Goal: Answer question/provide support

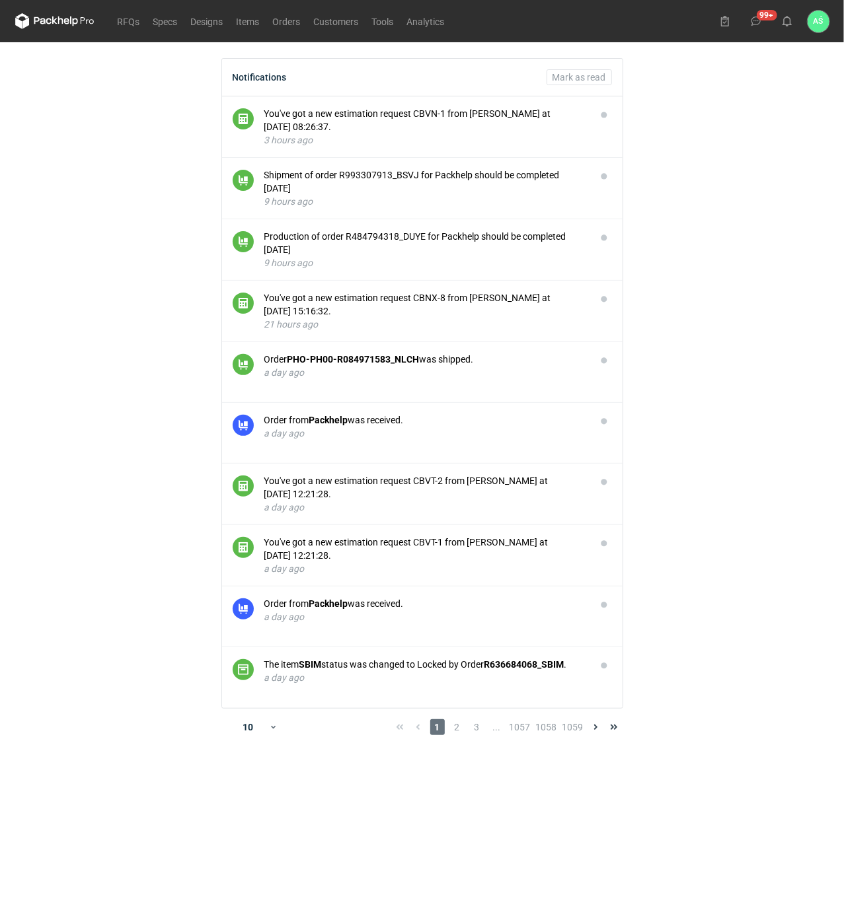
click at [774, 183] on main "Notifications [PERSON_NAME] as read You've got a new estimation request CBVN-1 …" at bounding box center [422, 478] width 825 height 872
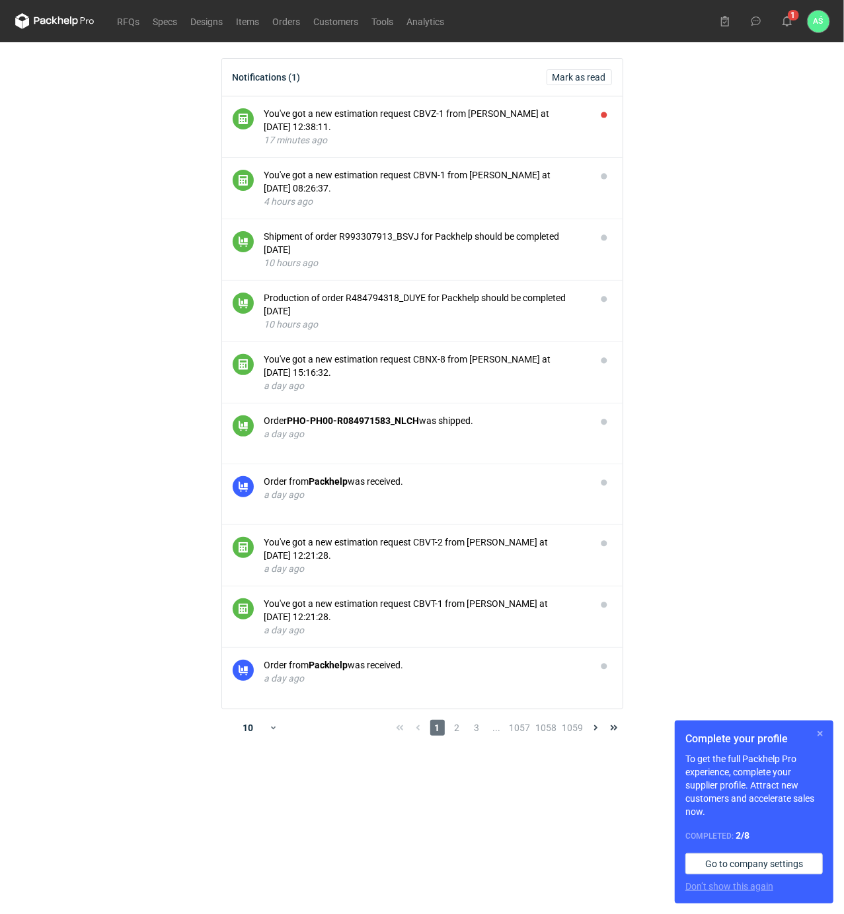
click at [821, 731] on button "button" at bounding box center [820, 734] width 16 height 16
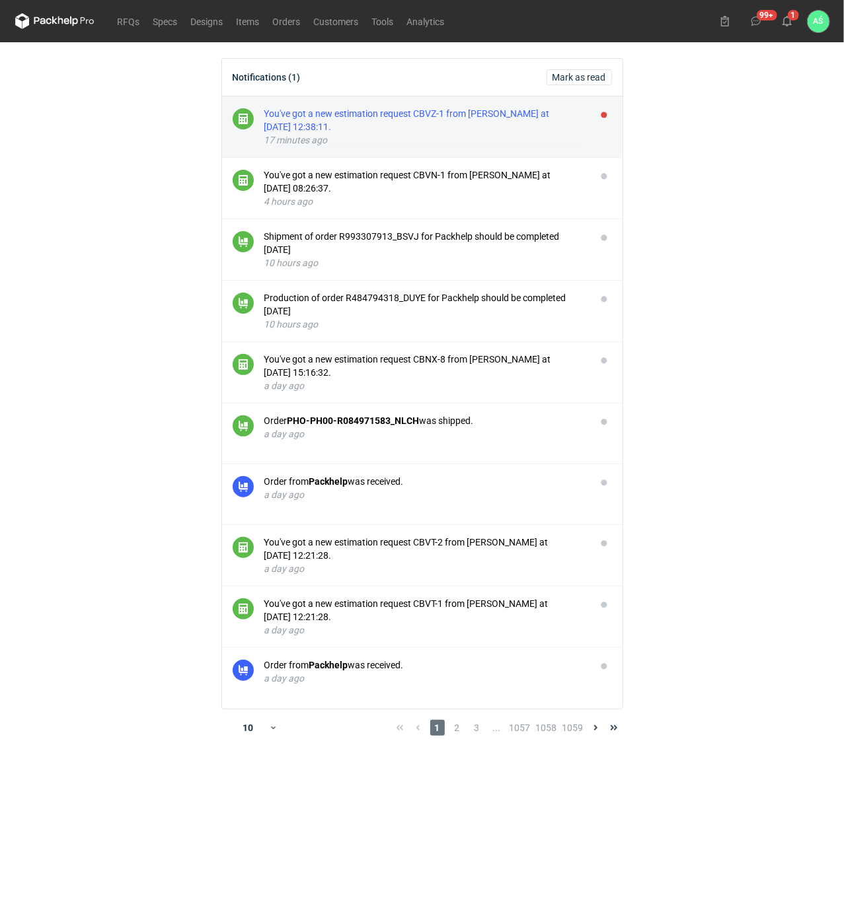
click at [530, 127] on div "You've got a new estimation request CBVZ-1 from Klaudia Wiśniewska at 15 Oct 20…" at bounding box center [424, 120] width 321 height 26
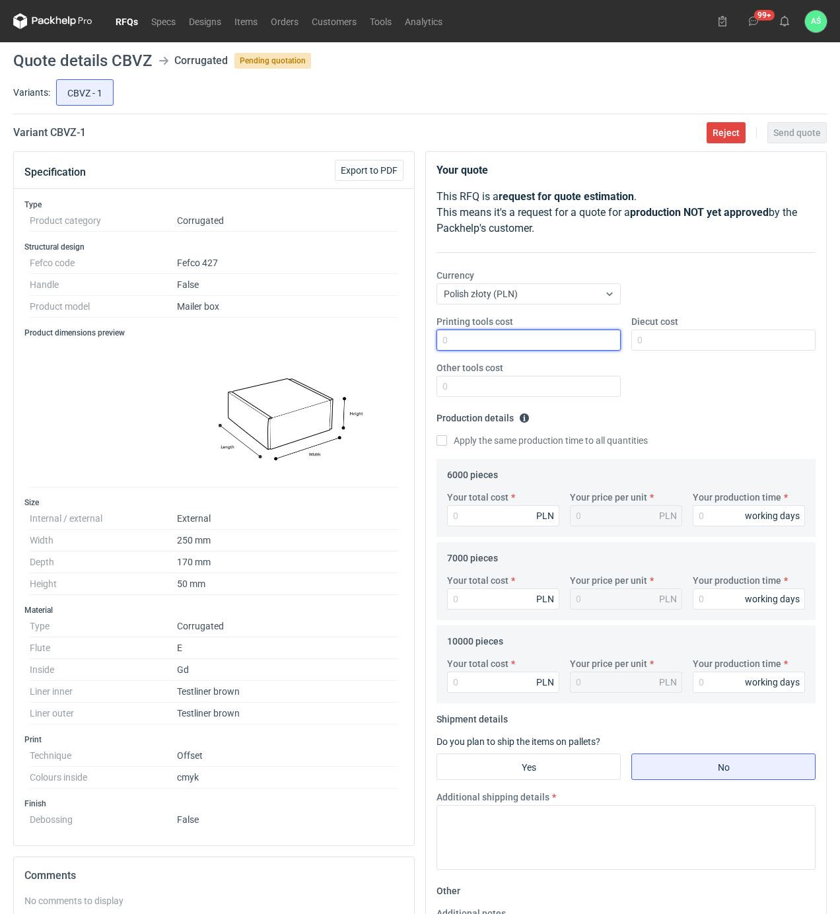
click at [575, 342] on input "Printing tools cost" at bounding box center [529, 340] width 184 height 21
type input "8760"
type input "1.46"
type input "18"
type input "9870"
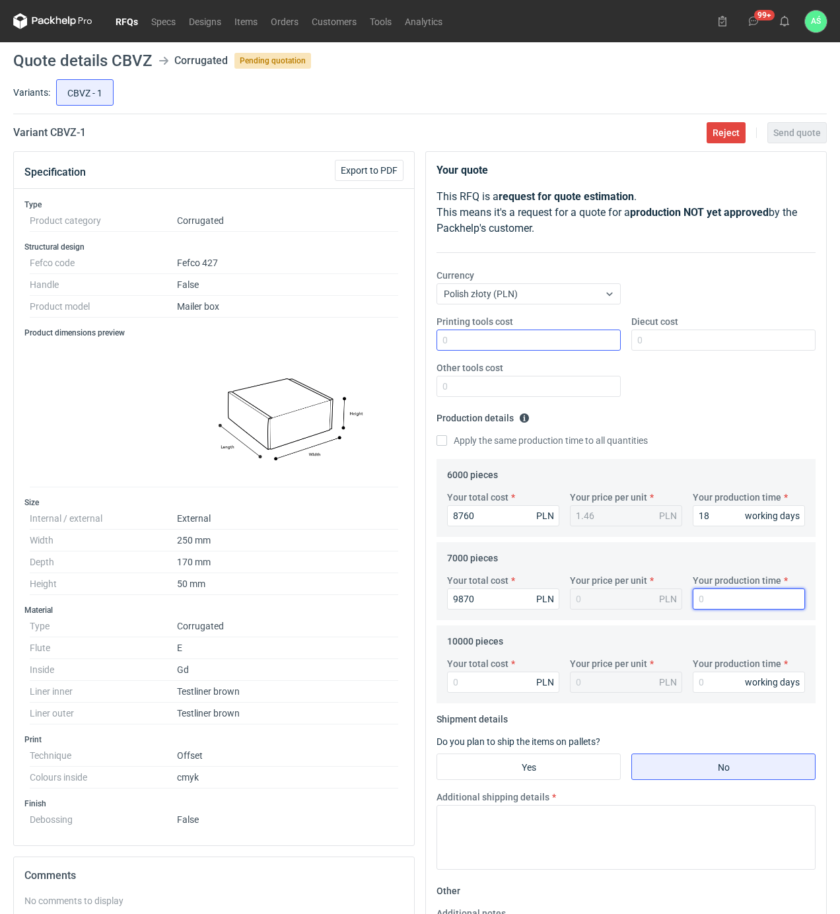
type input "1.41"
type input "18"
type input "13200"
type input "1.32"
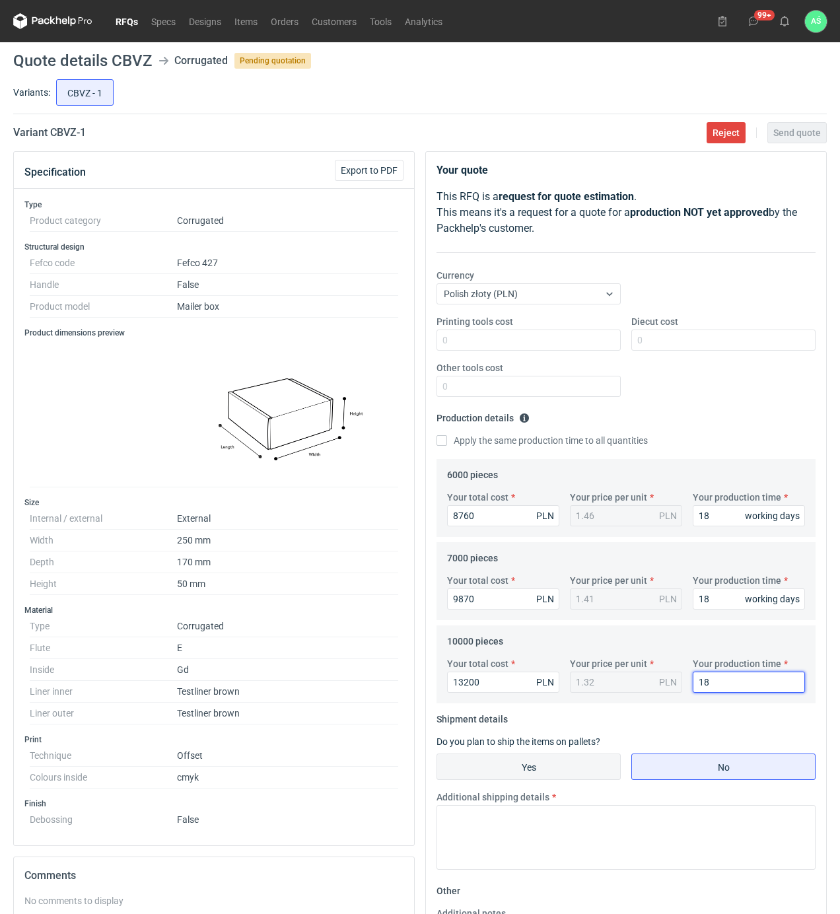
type input "18"
click at [539, 764] on input "Yes" at bounding box center [528, 767] width 183 height 25
radio input "true"
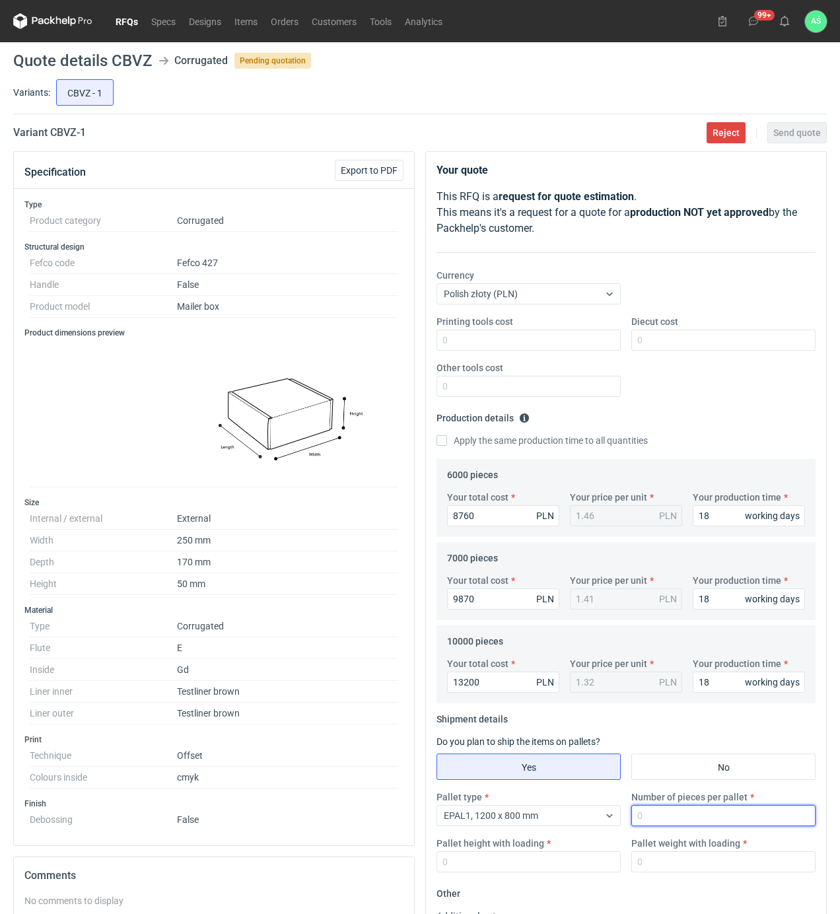
click at [651, 823] on input "Number of pieces per pallet" at bounding box center [724, 815] width 184 height 21
type input "3500"
type input "1850"
type input "450"
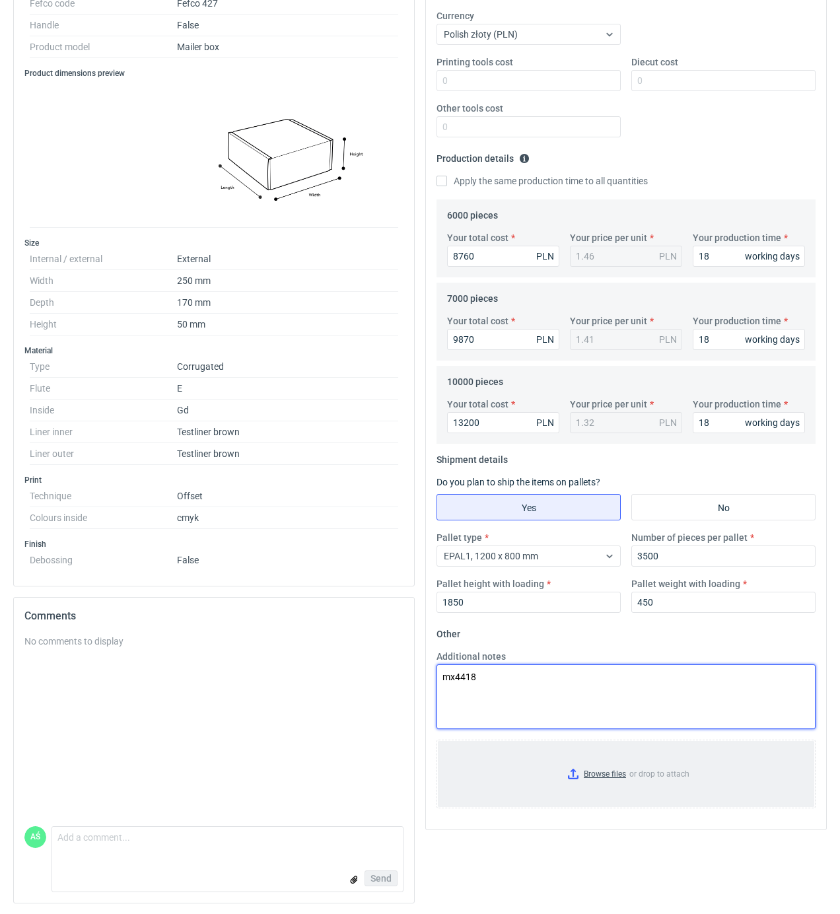
type textarea "mx4418"
click at [595, 778] on input "Browse files or drop to attach" at bounding box center [626, 774] width 377 height 66
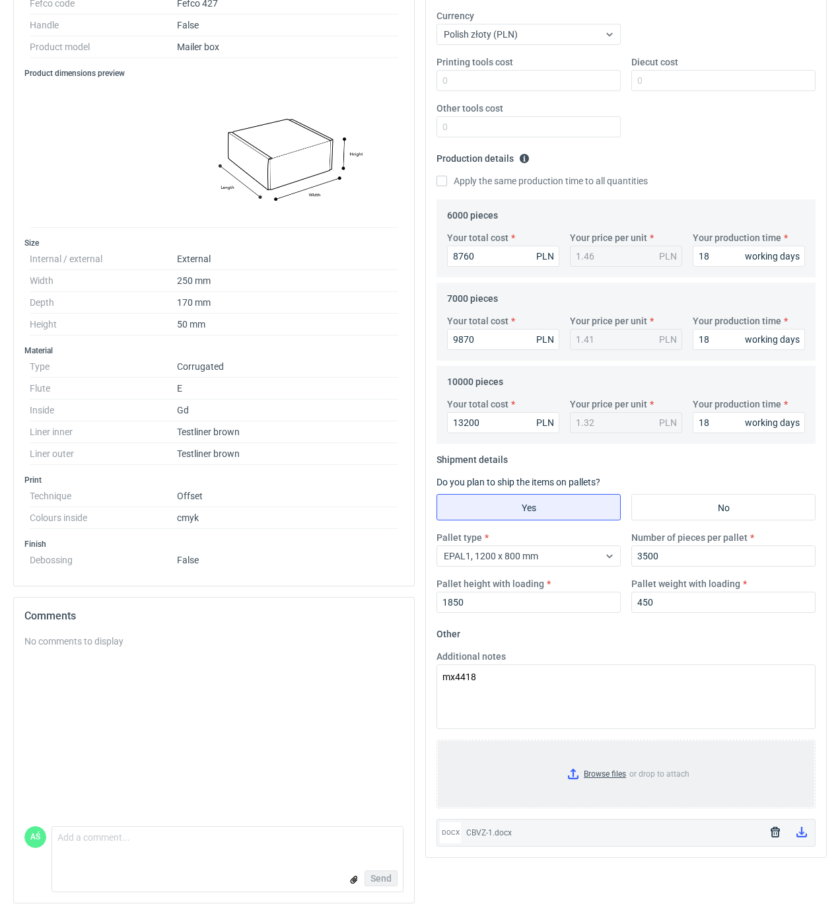
click at [601, 764] on input "Browse files or drop to attach" at bounding box center [626, 774] width 377 height 66
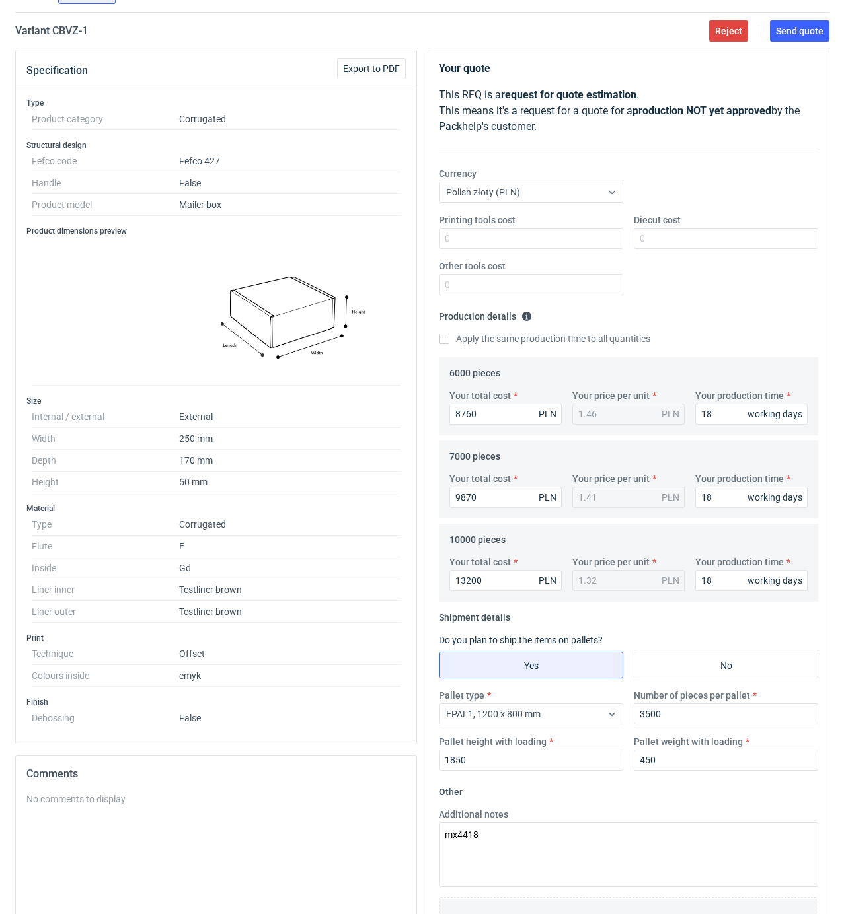
scroll to position [0, 0]
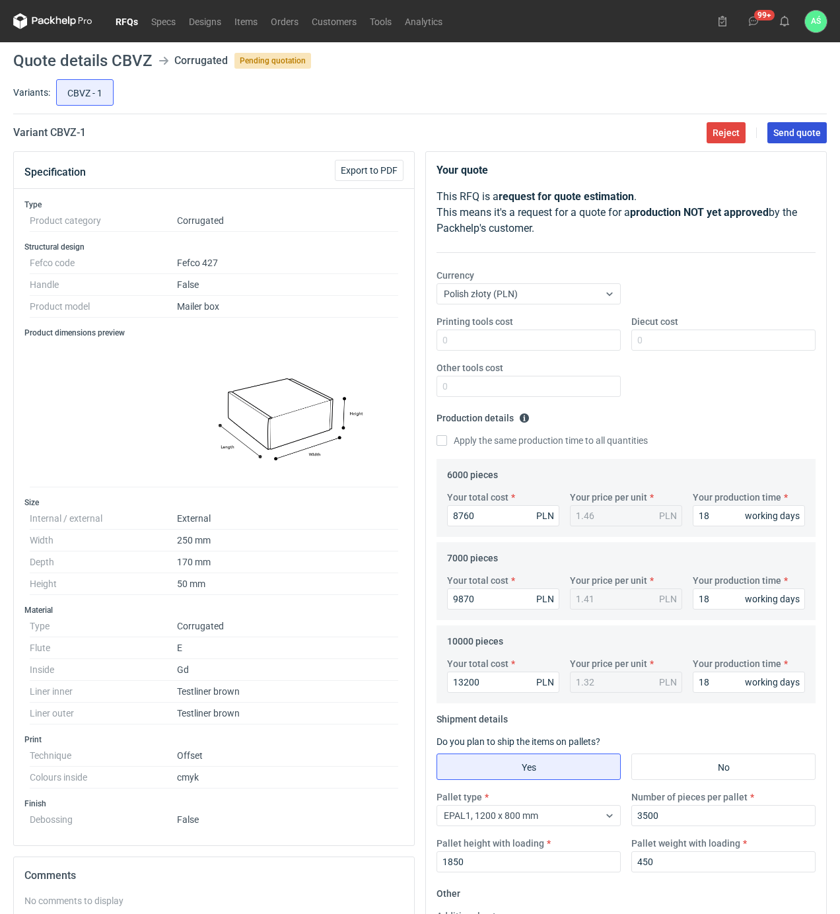
click at [799, 137] on span "Send quote" at bounding box center [798, 132] width 48 height 9
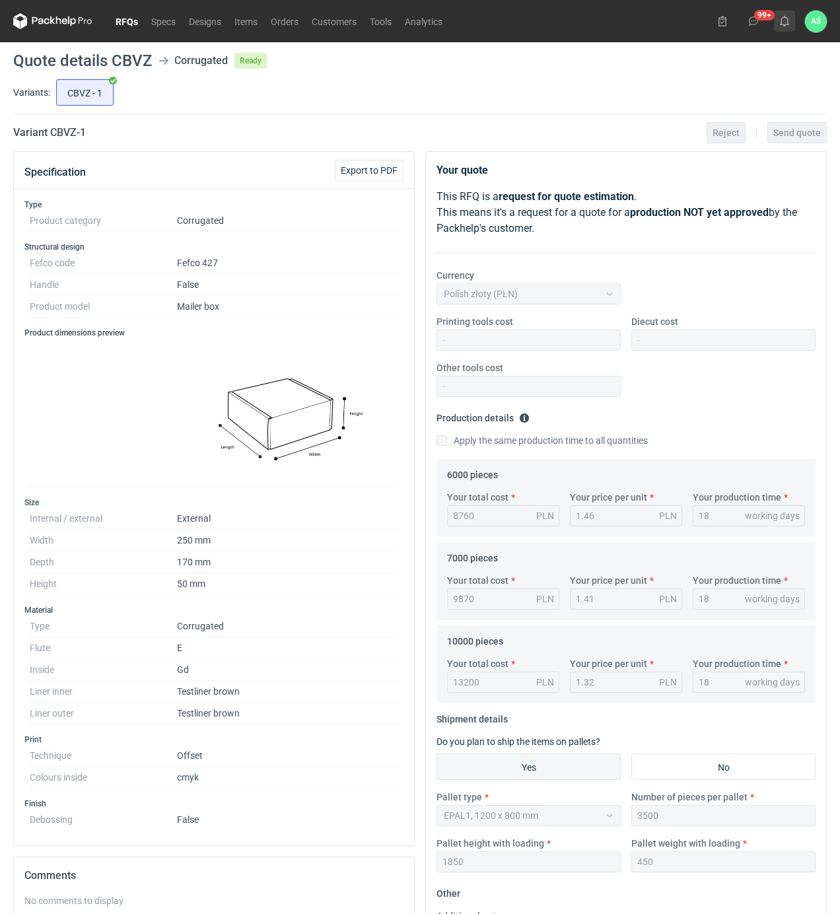
click at [786, 22] on icon at bounding box center [785, 21] width 11 height 11
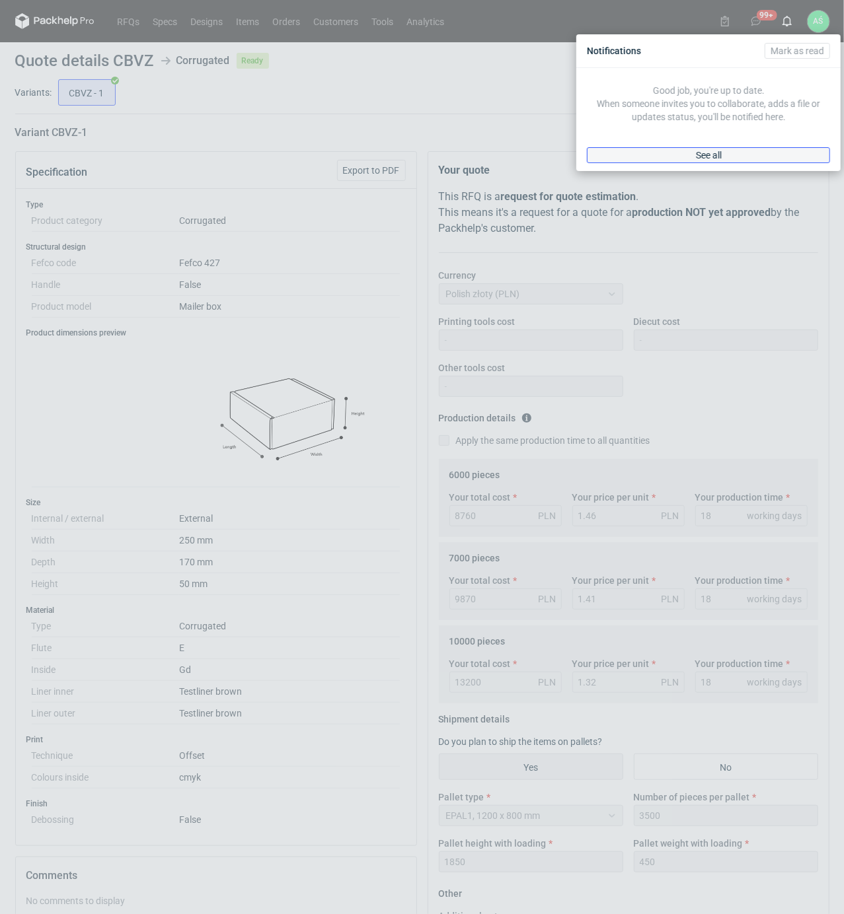
click at [701, 157] on span "See all" at bounding box center [709, 155] width 26 height 9
